Goal: Information Seeking & Learning: Learn about a topic

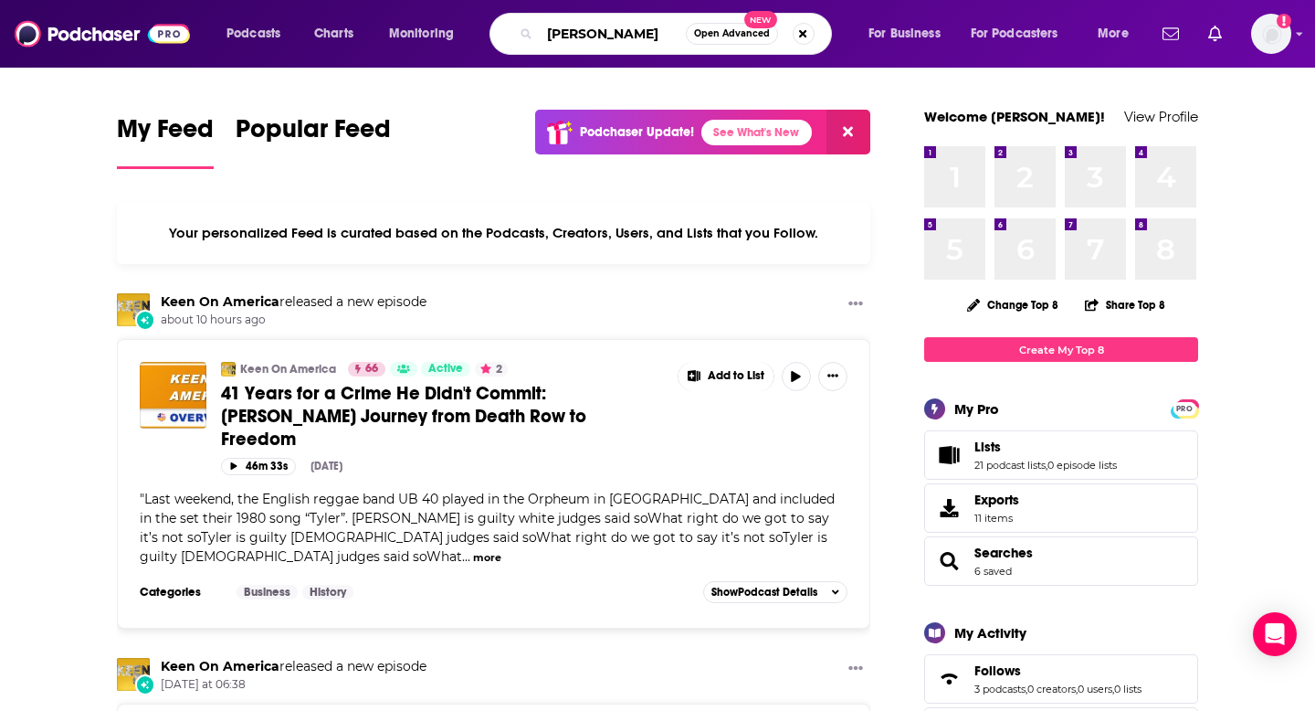
type input "[PERSON_NAME]"
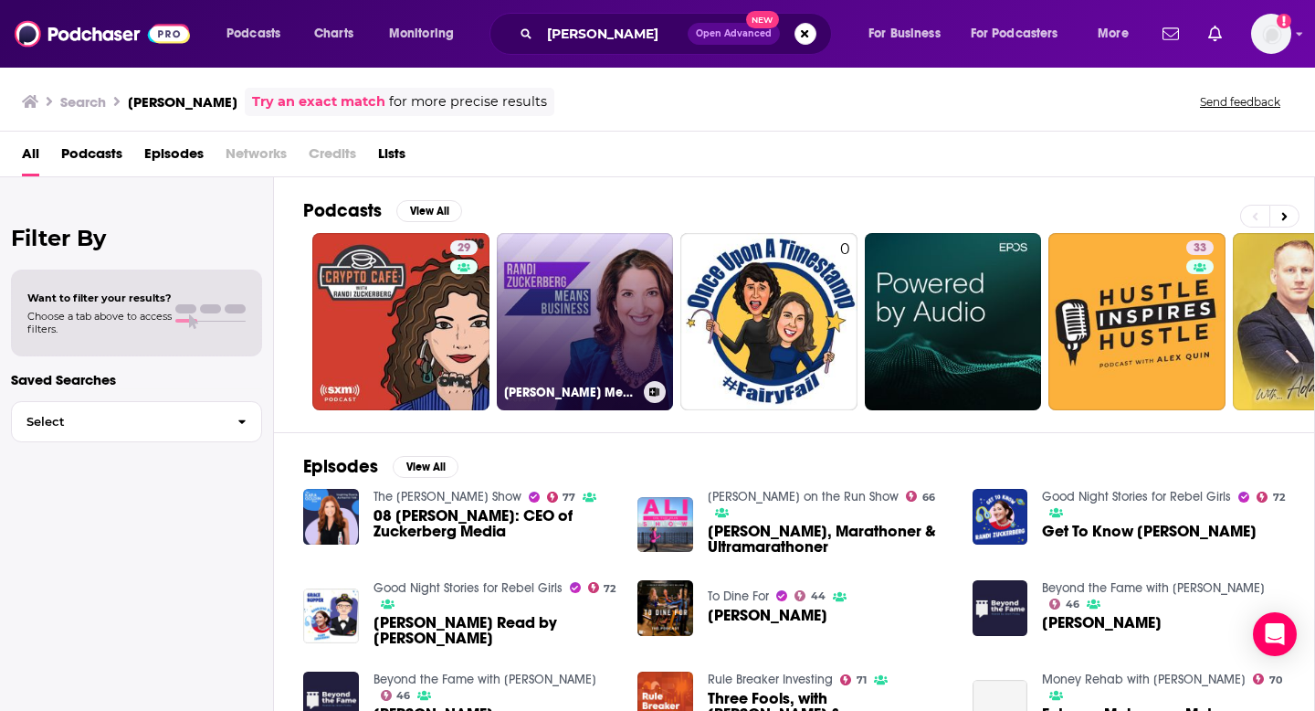
click at [588, 318] on link "[PERSON_NAME] Means Business" at bounding box center [585, 321] width 177 height 177
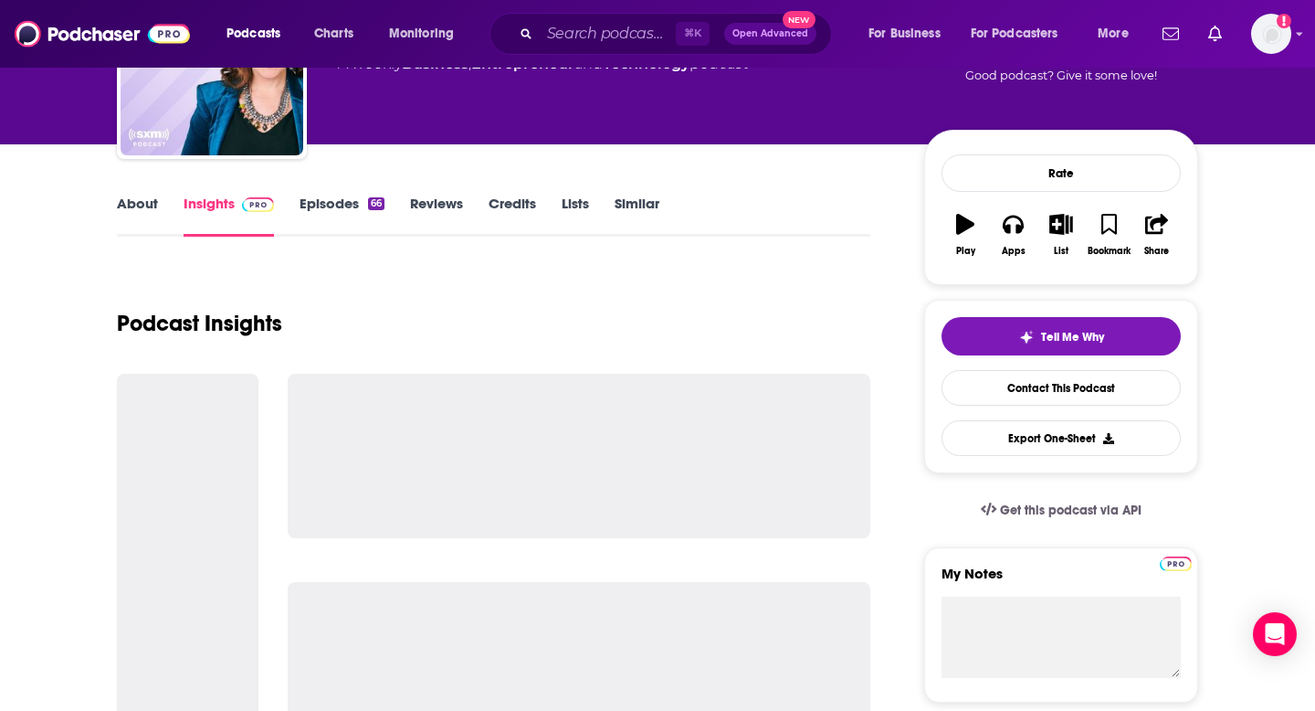
scroll to position [153, 0]
